Goal: Task Accomplishment & Management: Manage account settings

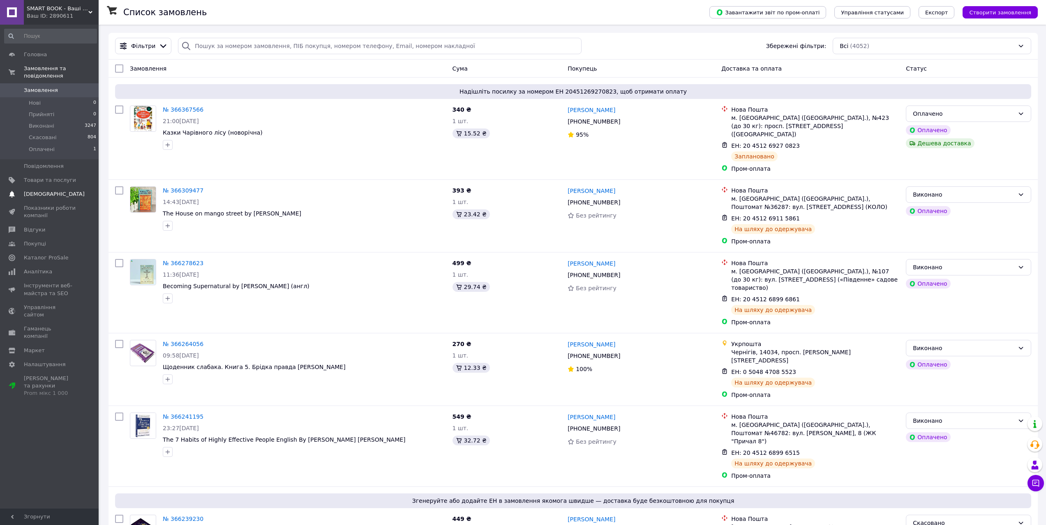
click at [77, 187] on link "Сповіщення 0 0" at bounding box center [50, 194] width 101 height 14
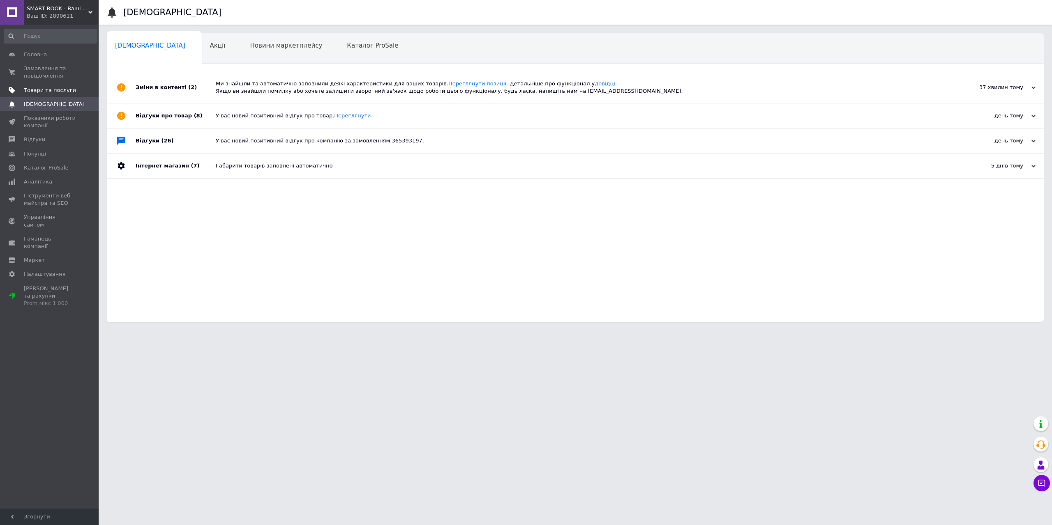
click at [67, 87] on span "Товари та послуги" at bounding box center [50, 90] width 52 height 7
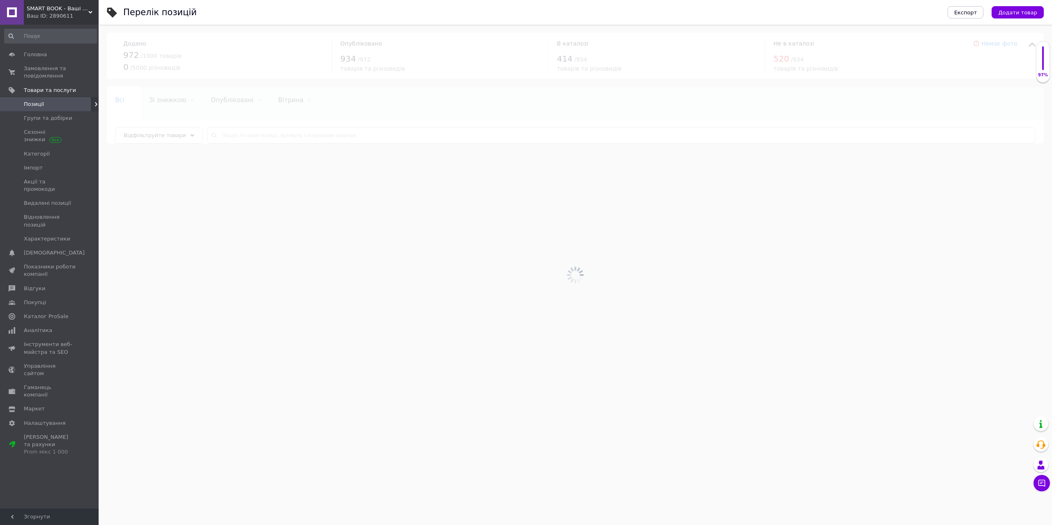
click at [304, 138] on div at bounding box center [575, 275] width 953 height 501
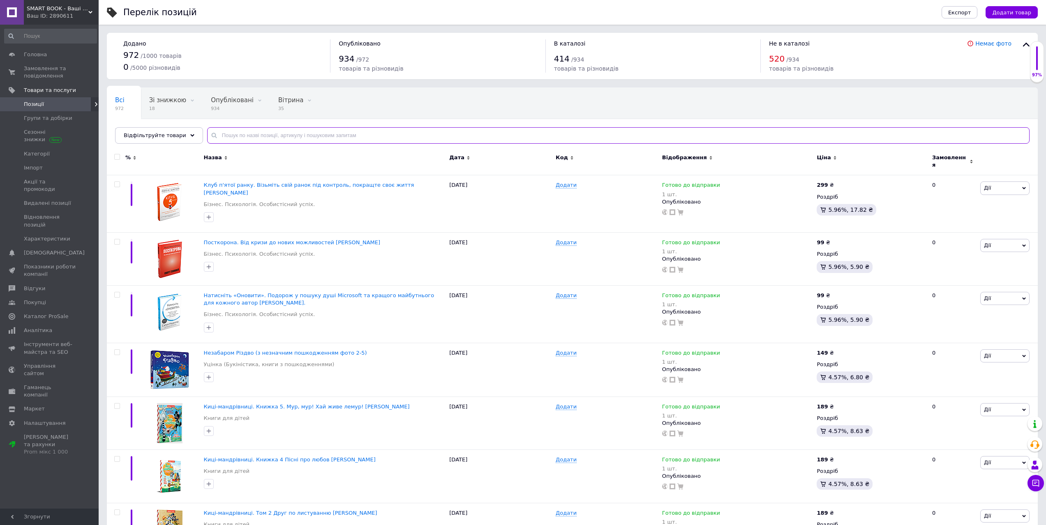
click at [304, 138] on input "text" at bounding box center [618, 135] width 822 height 16
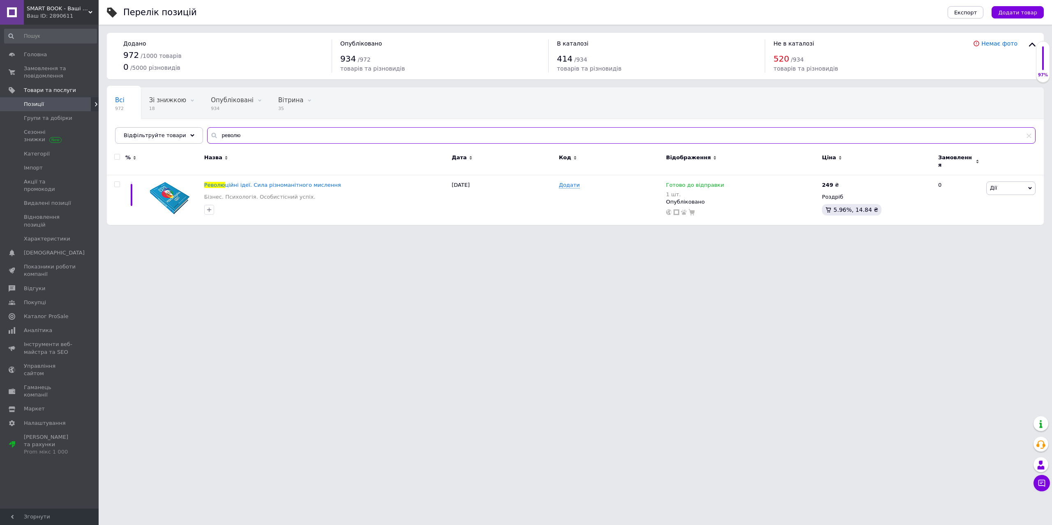
type input "револю"
click at [841, 182] on icon at bounding box center [843, 184] width 5 height 5
click at [871, 173] on input "249" at bounding box center [881, 176] width 62 height 16
type input "199"
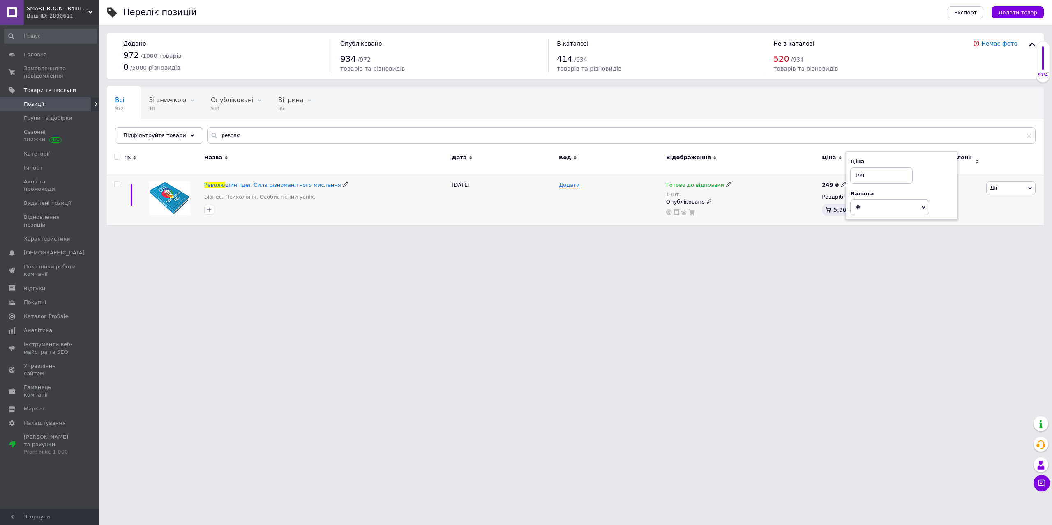
click at [809, 198] on div "Опубліковано" at bounding box center [742, 201] width 152 height 7
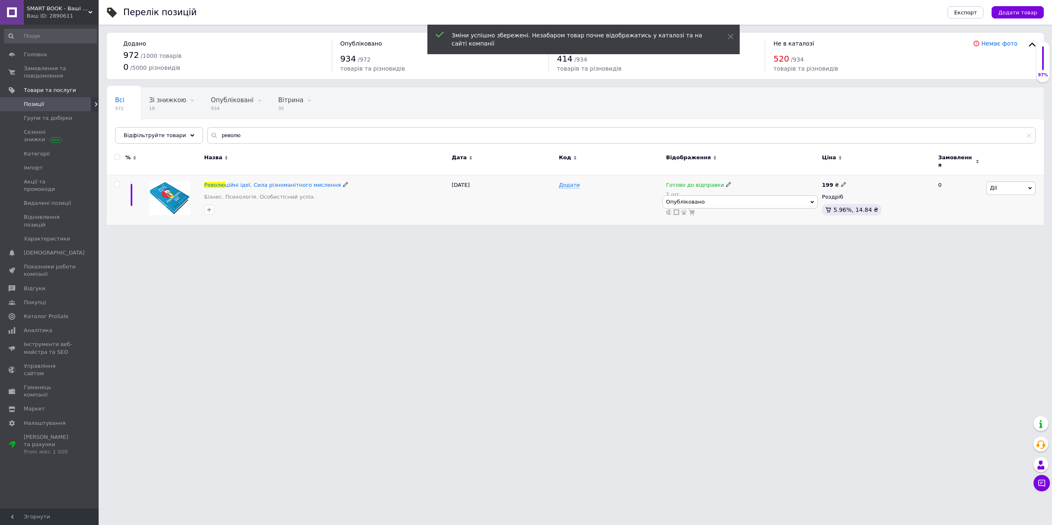
drag, startPoint x: 1012, startPoint y: 187, endPoint x: 1008, endPoint y: 202, distance: 15.1
click at [1012, 188] on span "Дії" at bounding box center [1010, 188] width 49 height 13
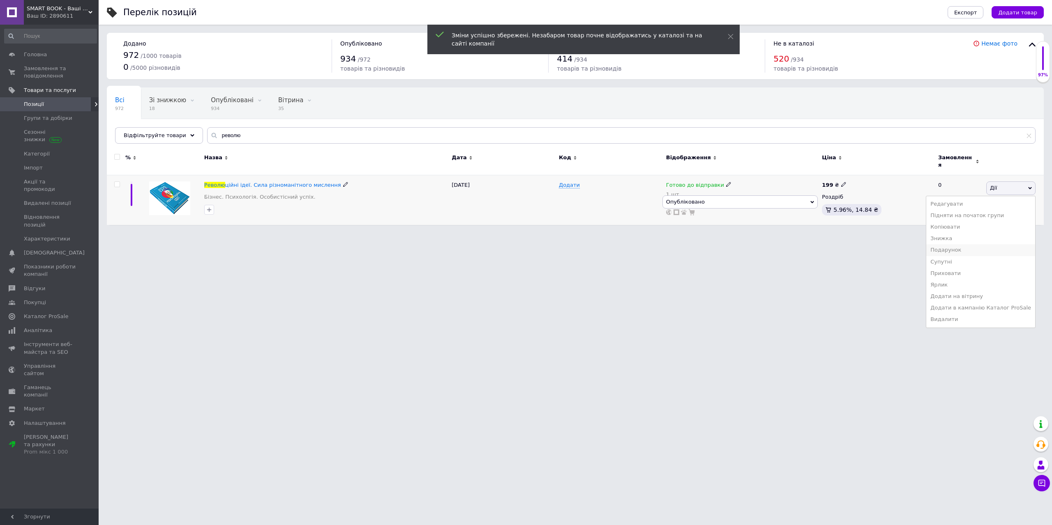
click at [980, 244] on li "Подарунок" at bounding box center [980, 250] width 109 height 12
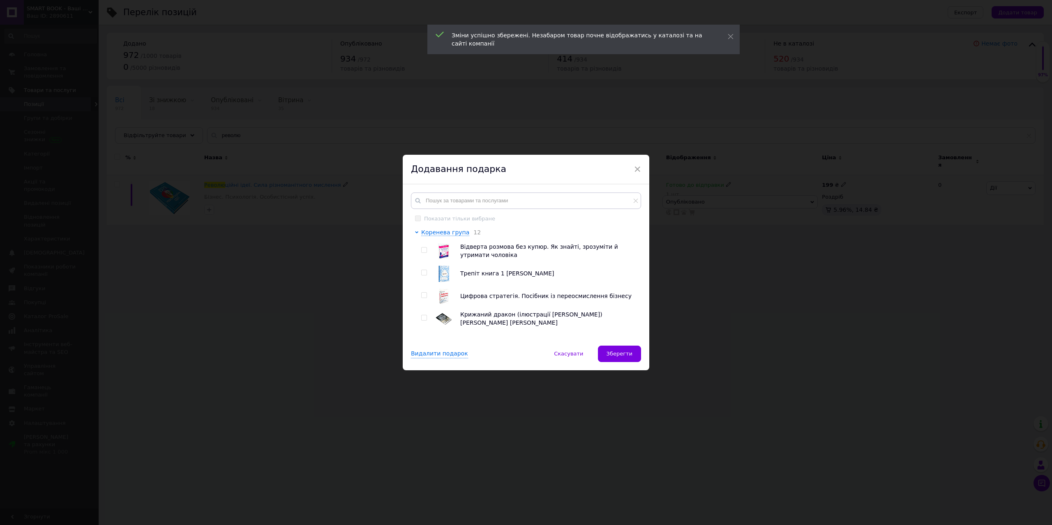
click at [833, 228] on div "× Додавання подарка Показати тільки вибране [PERSON_NAME] група 12 Відверта роз…" at bounding box center [526, 262] width 1052 height 525
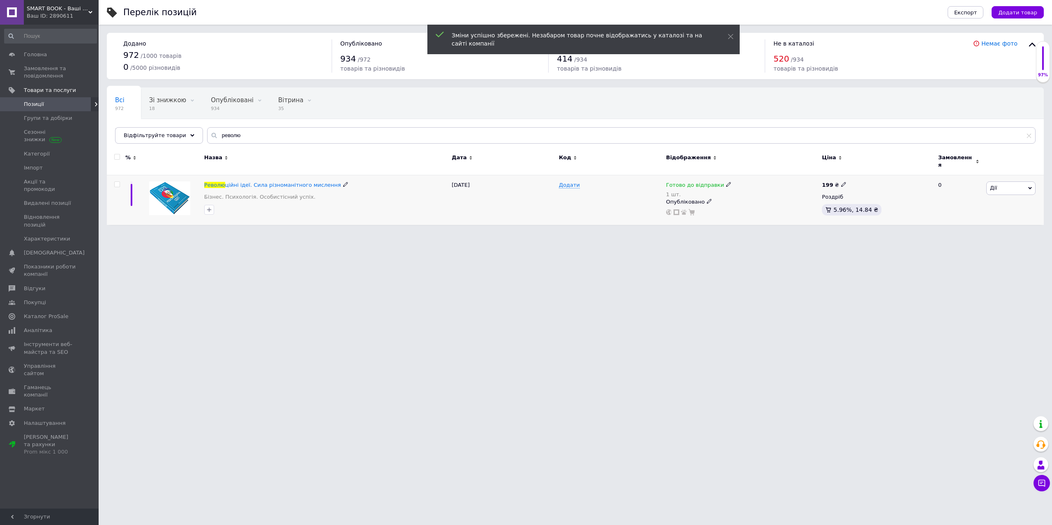
click at [1010, 182] on span "Дії" at bounding box center [1010, 188] width 49 height 13
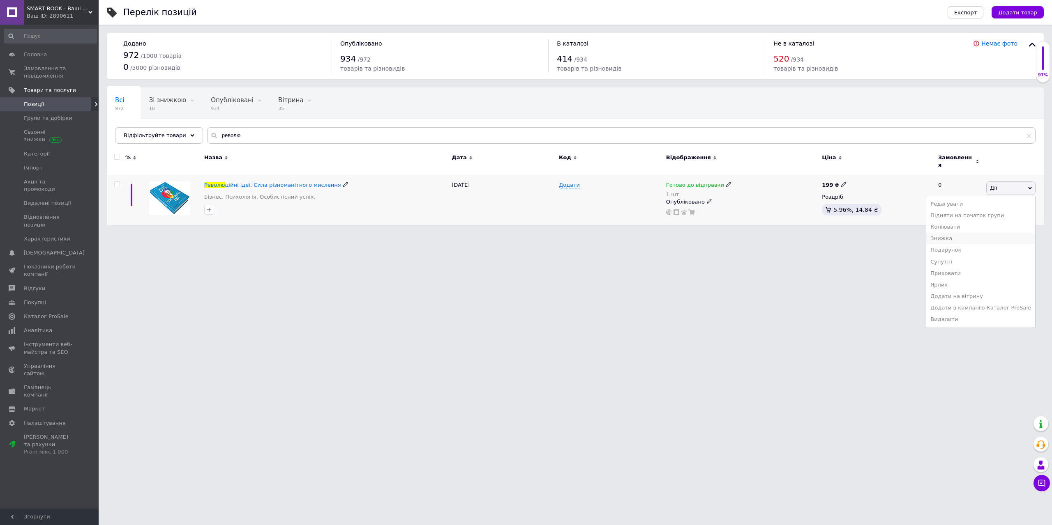
click at [957, 233] on li "Знижка" at bounding box center [980, 239] width 109 height 12
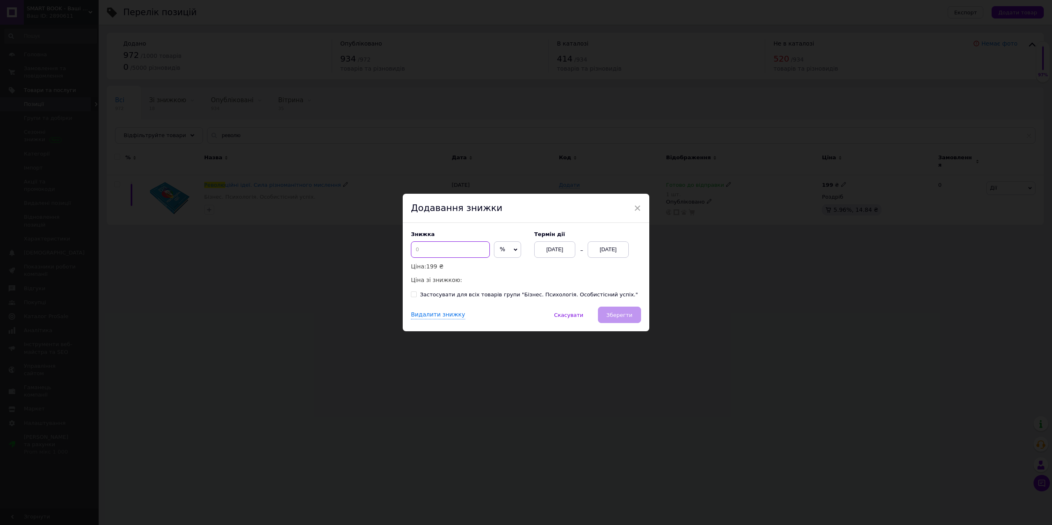
click at [455, 250] on input at bounding box center [450, 250] width 79 height 16
type input "5"
click at [613, 250] on div "[DATE]" at bounding box center [607, 250] width 41 height 16
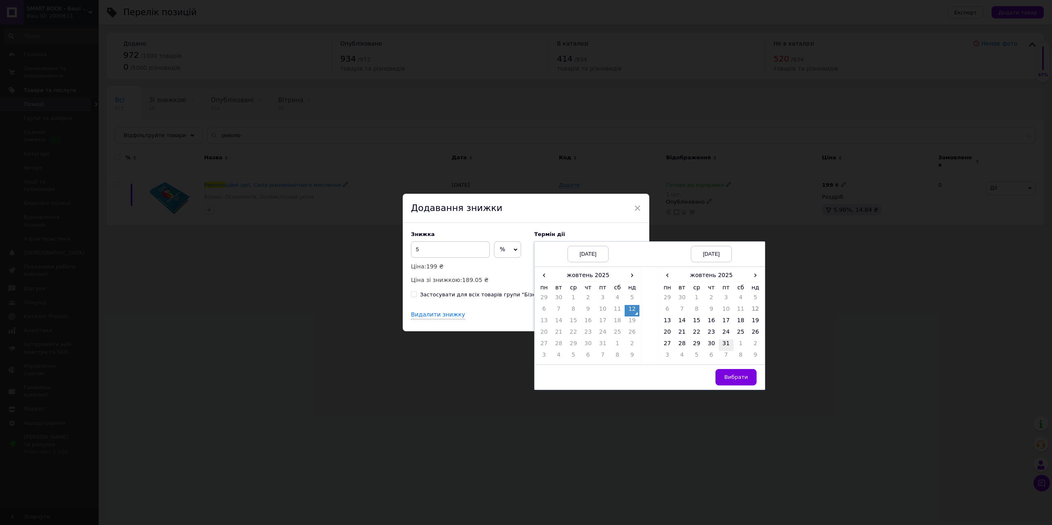
click at [725, 345] on td "31" at bounding box center [726, 346] width 15 height 12
click at [733, 379] on span "Вибрати" at bounding box center [736, 377] width 24 height 6
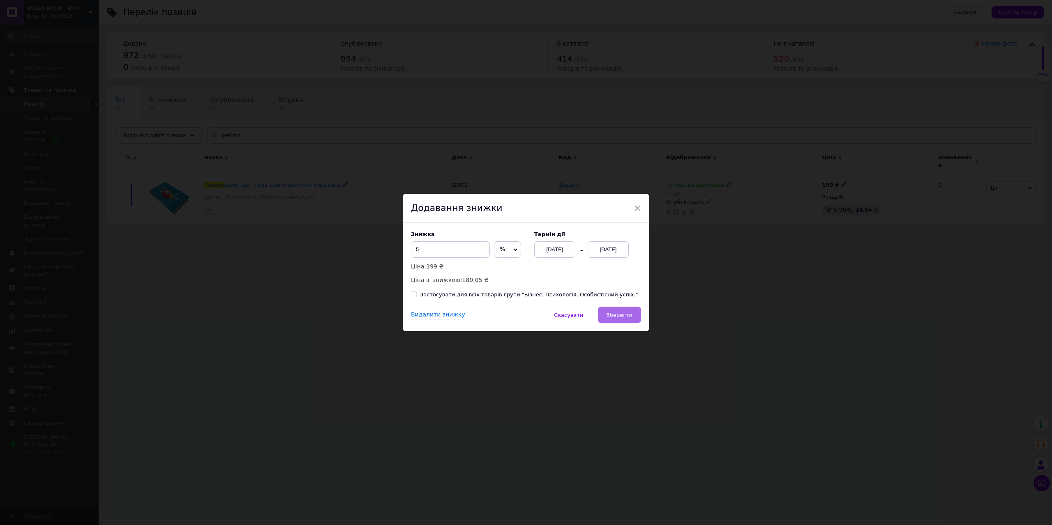
click at [613, 314] on span "Зберегти" at bounding box center [619, 315] width 26 height 6
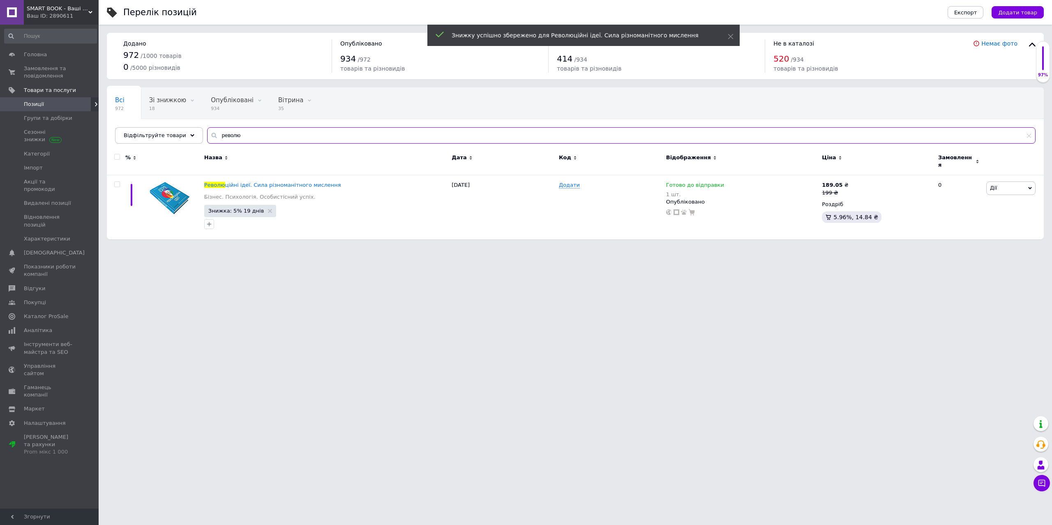
click at [246, 137] on input "револю" at bounding box center [621, 135] width 828 height 16
drag, startPoint x: 246, startPoint y: 137, endPoint x: 246, endPoint y: 145, distance: 8.2
click at [246, 144] on div "Всі 972 Зі знижкою 18 Видалити Редагувати Опубліковані 934 Видалити Редагувати …" at bounding box center [575, 116] width 937 height 56
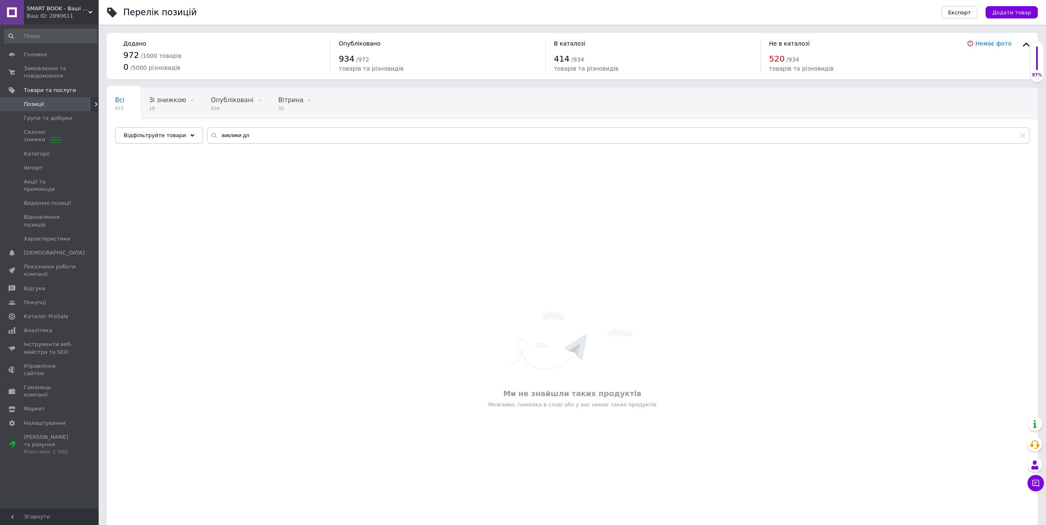
click at [49, 101] on span "Позиції" at bounding box center [50, 104] width 52 height 7
click at [265, 142] on input "виклики дл" at bounding box center [618, 135] width 822 height 16
type input "в"
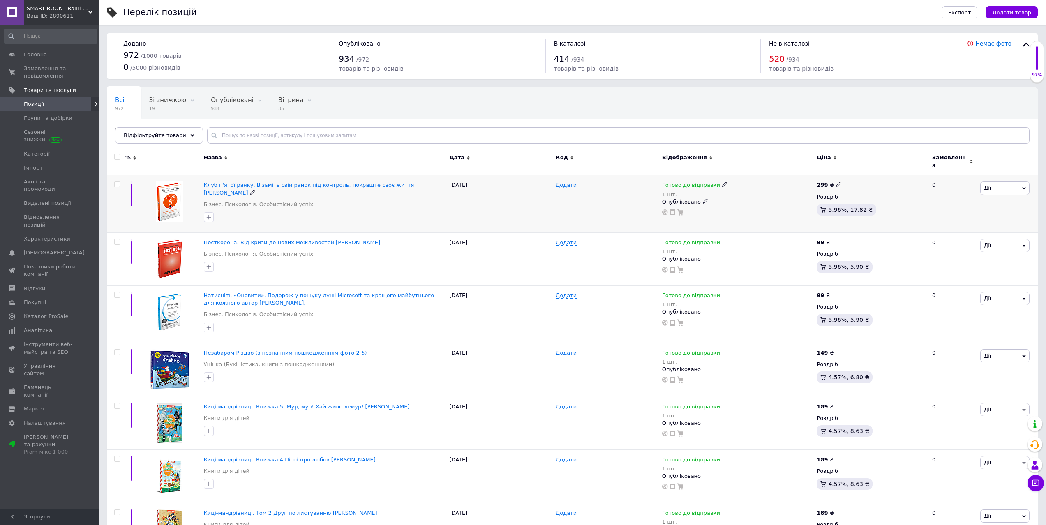
click at [1009, 189] on span "Дії" at bounding box center [1004, 188] width 49 height 13
click at [969, 225] on li "Копіювати" at bounding box center [974, 227] width 109 height 12
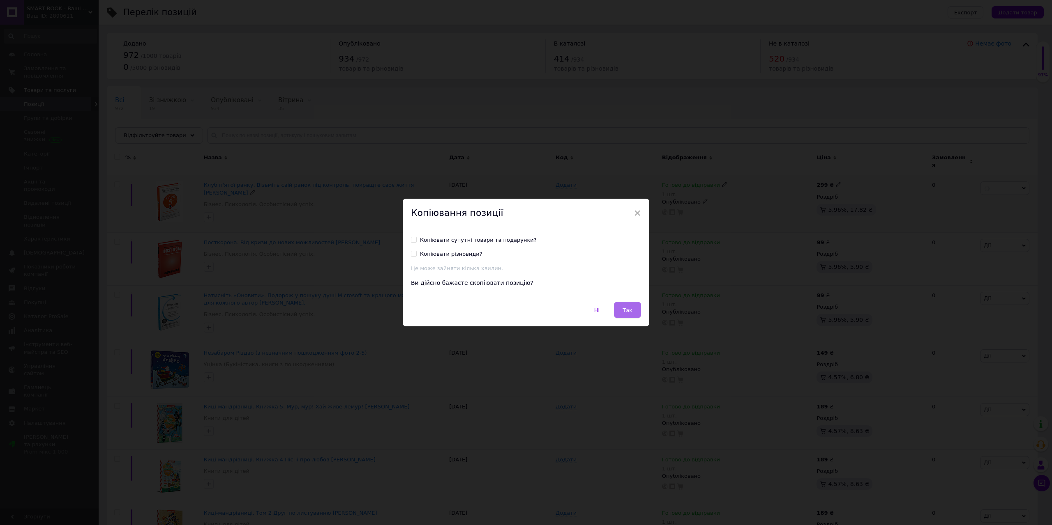
click at [619, 308] on button "Так" at bounding box center [627, 310] width 27 height 16
